Goal: Task Accomplishment & Management: Manage account settings

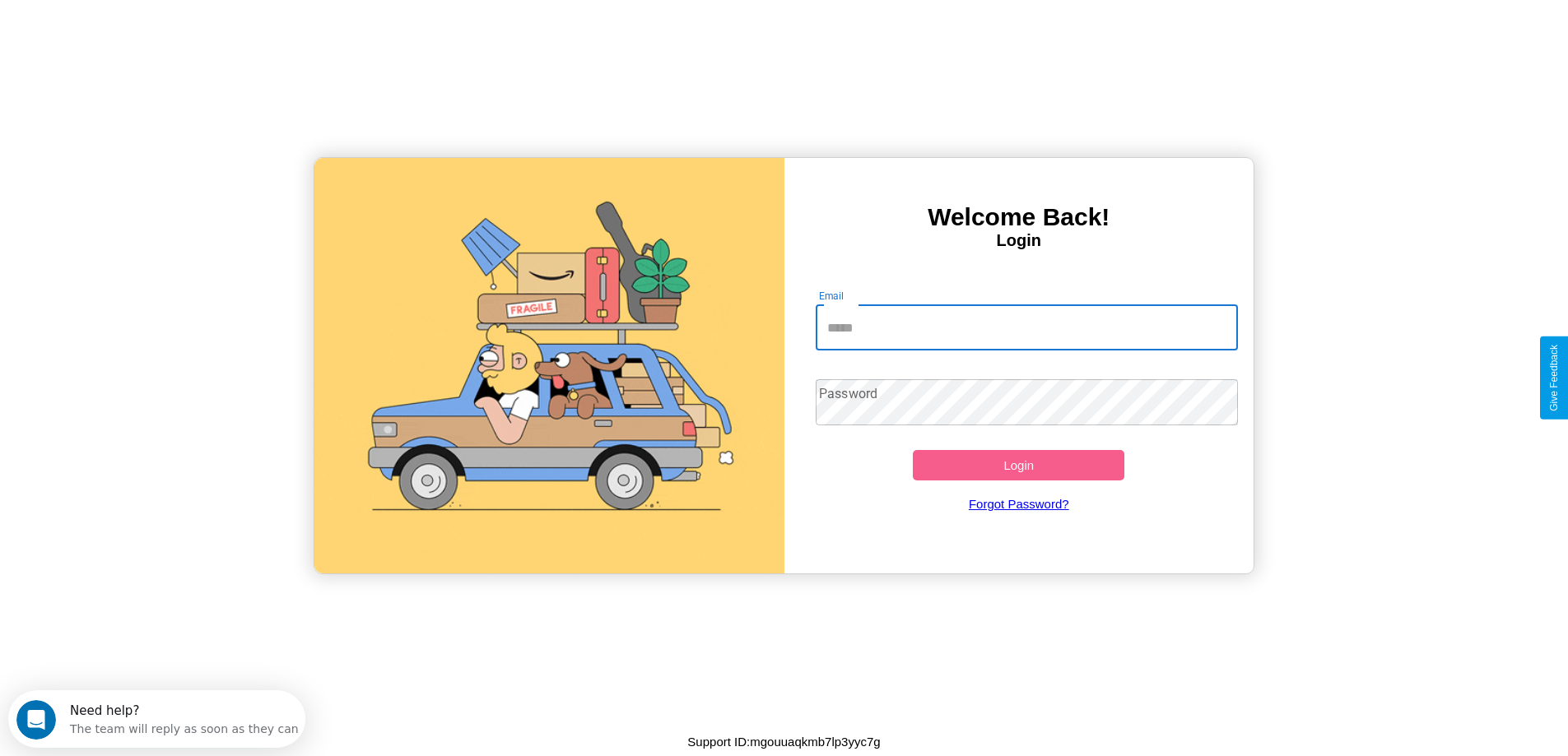
click at [1027, 327] on input "Email" at bounding box center [1027, 327] width 422 height 46
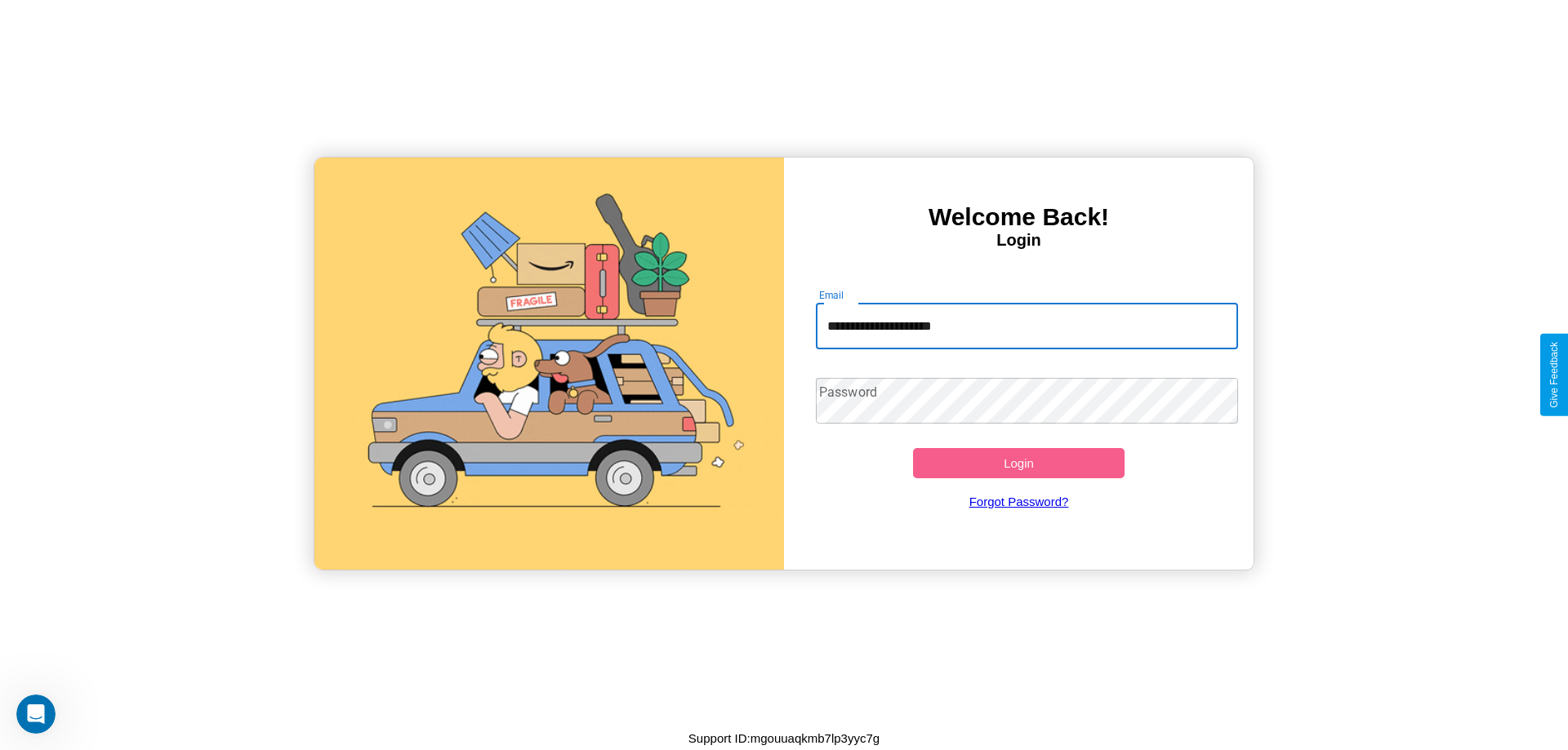
type input "**********"
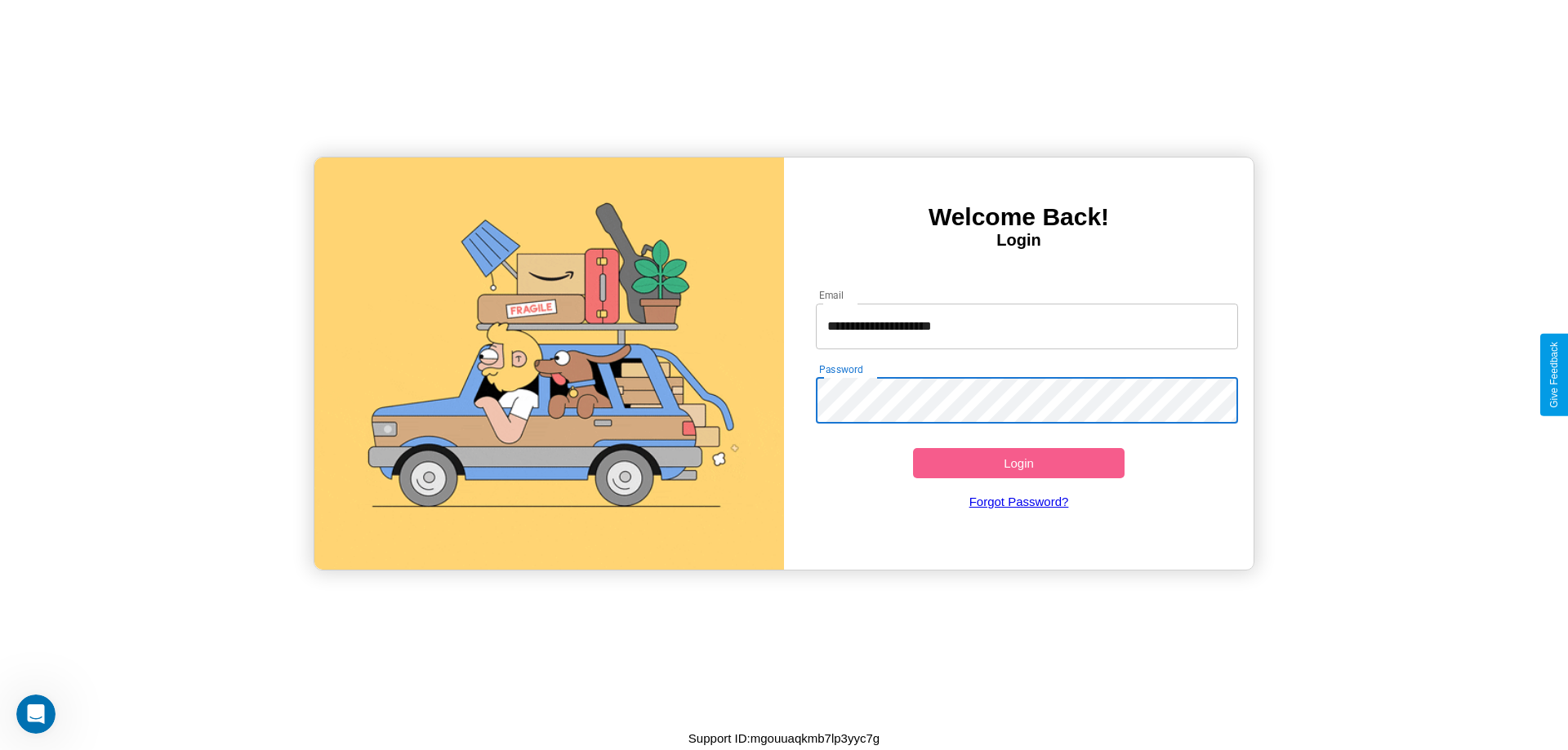
click at [1019, 463] on button "Login" at bounding box center [1019, 463] width 211 height 30
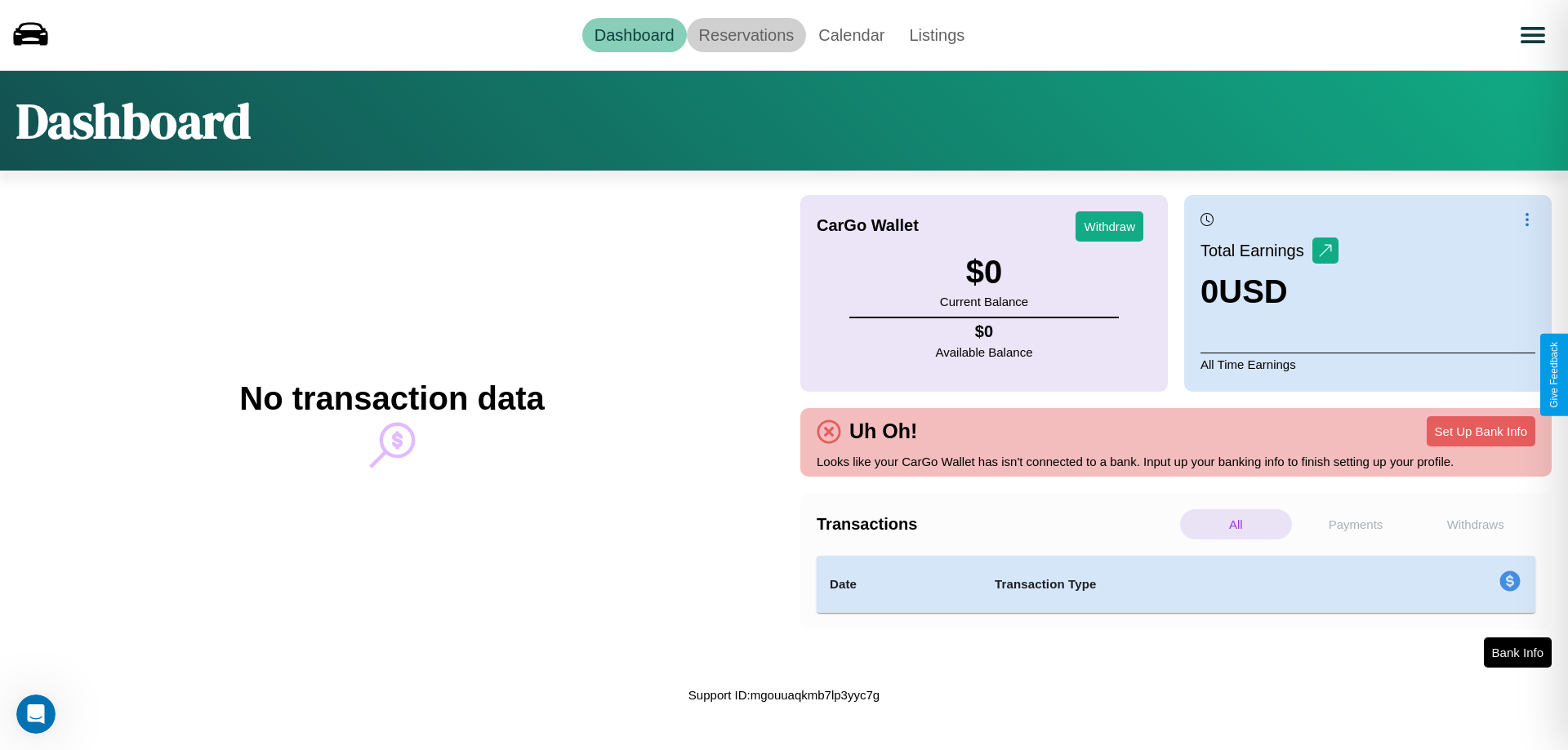
click at [746, 34] on link "Reservations" at bounding box center [747, 35] width 120 height 34
